Goal: Task Accomplishment & Management: Use online tool/utility

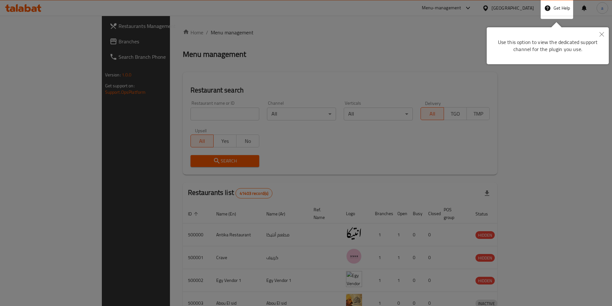
click at [521, 8] on div at bounding box center [306, 240] width 612 height 480
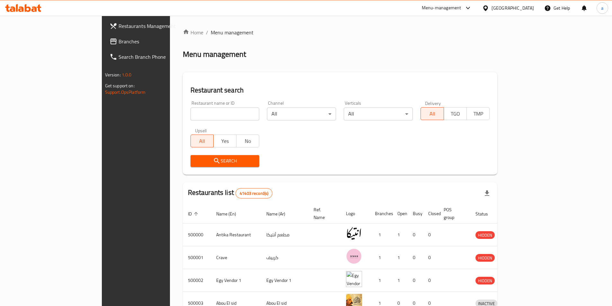
click at [527, 8] on div "Egypt" at bounding box center [513, 7] width 42 height 7
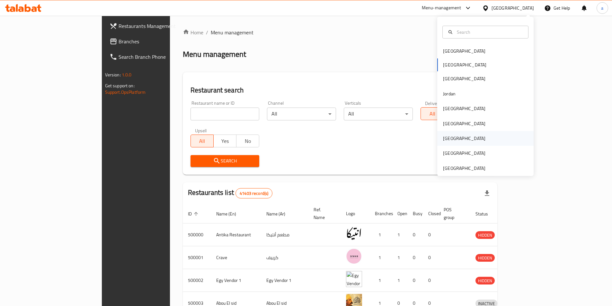
click at [464, 136] on div "[GEOGRAPHIC_DATA]" at bounding box center [485, 138] width 96 height 15
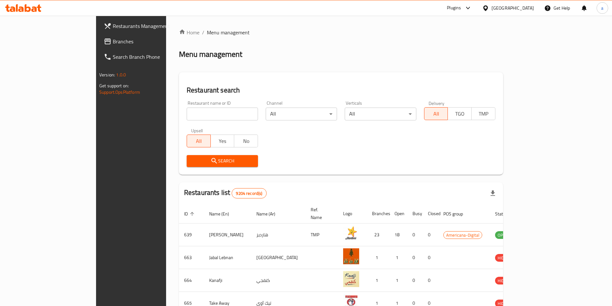
click at [99, 47] on link "Branches" at bounding box center [149, 41] width 100 height 15
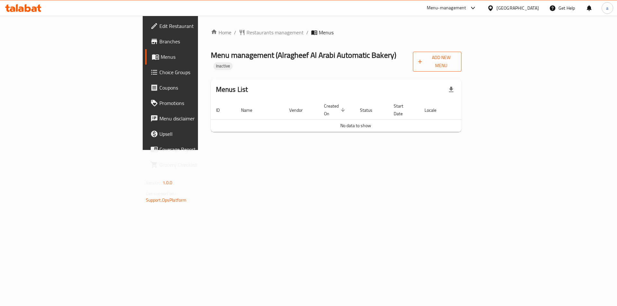
click at [456, 58] on span "Add New Menu" at bounding box center [437, 62] width 38 height 16
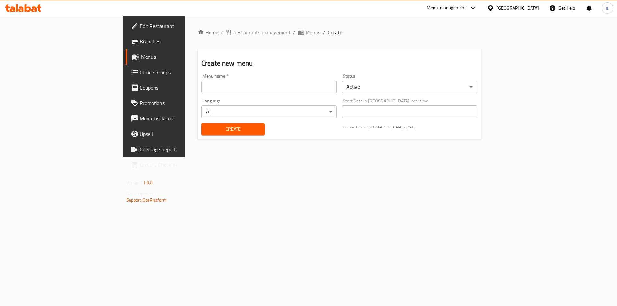
click at [245, 88] on input "text" at bounding box center [269, 87] width 135 height 13
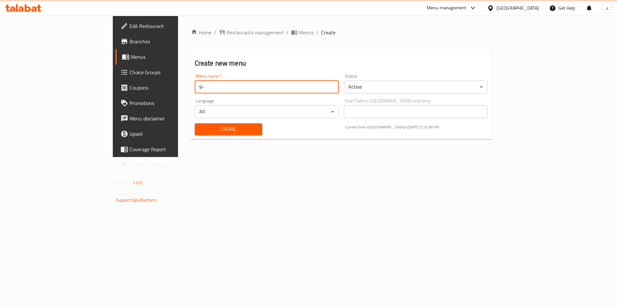
type input "9"
type input "[DATE]"
click at [208, 130] on span "Create" at bounding box center [228, 129] width 57 height 8
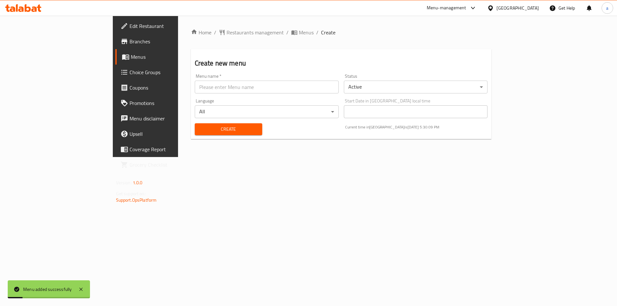
click at [131, 56] on span "Menus" at bounding box center [171, 57] width 80 height 8
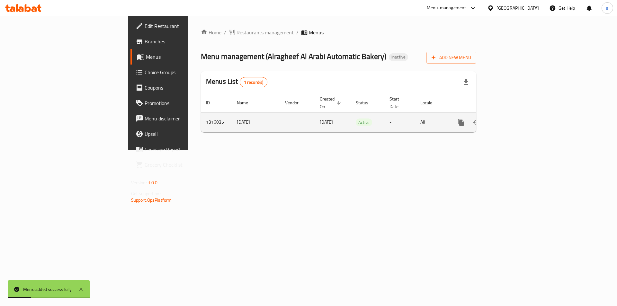
click at [515, 115] on link "enhanced table" at bounding box center [507, 122] width 15 height 15
